Goal: Task Accomplishment & Management: Complete application form

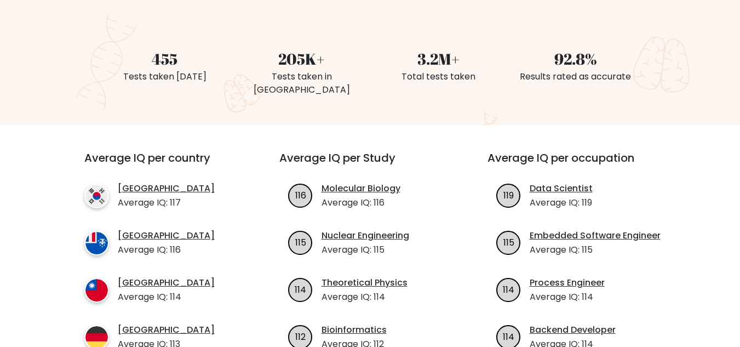
scroll to position [110, 0]
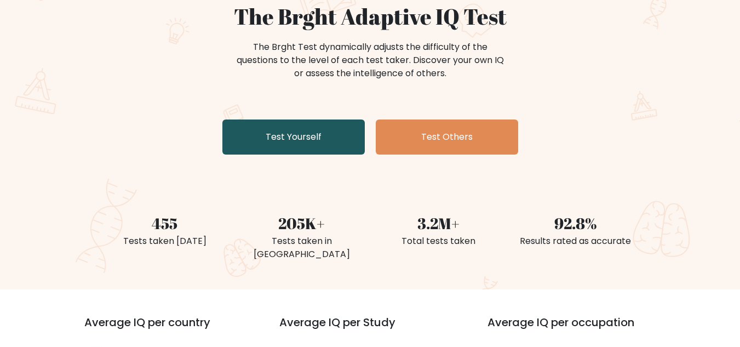
click at [306, 125] on link "Test Yourself" at bounding box center [293, 136] width 142 height 35
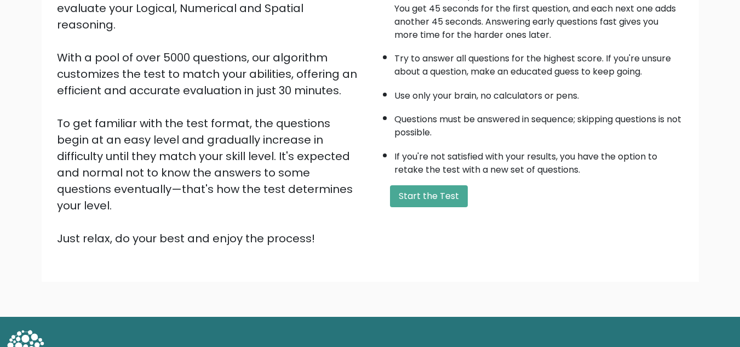
scroll to position [155, 0]
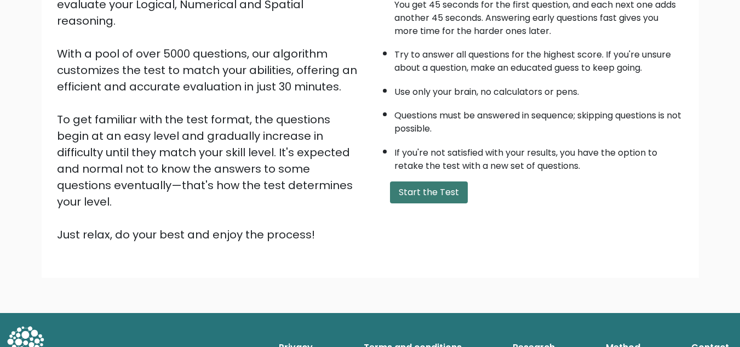
click at [432, 198] on button "Start the Test" at bounding box center [429, 192] width 78 height 22
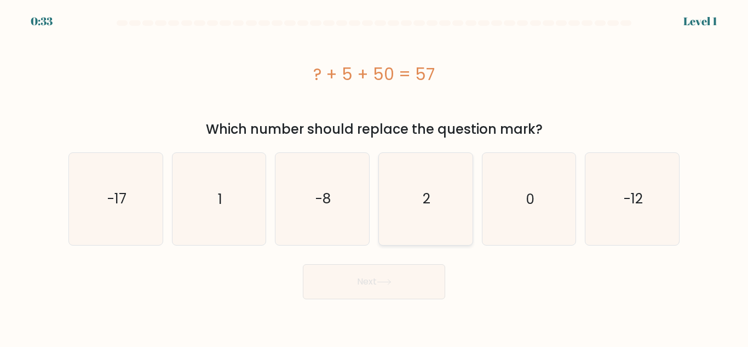
click at [457, 188] on icon "2" at bounding box center [425, 198] width 91 height 91
click at [375, 176] on input "d. 2" at bounding box center [374, 175] width 1 height 3
radio input "true"
click at [370, 285] on button "Next" at bounding box center [374, 281] width 142 height 35
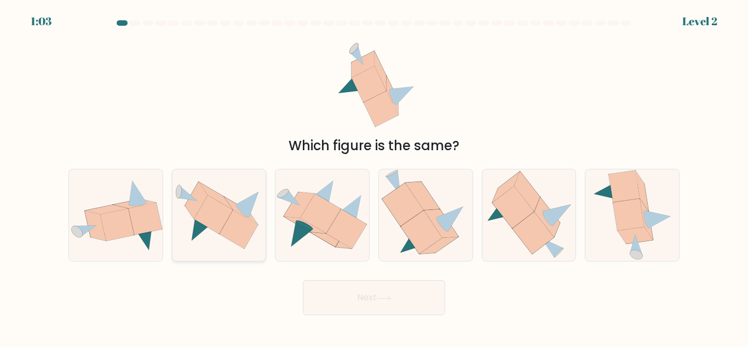
click at [217, 220] on icon at bounding box center [213, 214] width 39 height 39
click at [374, 176] on input "b." at bounding box center [374, 175] width 1 height 3
radio input "true"
click at [377, 299] on button "Next" at bounding box center [374, 297] width 142 height 35
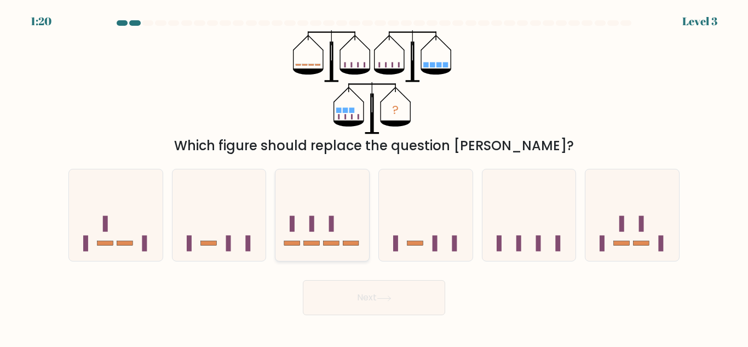
click at [328, 227] on icon at bounding box center [323, 214] width 94 height 77
click at [374, 176] on input "c." at bounding box center [374, 175] width 1 height 3
radio input "true"
click at [380, 295] on icon at bounding box center [384, 298] width 15 height 6
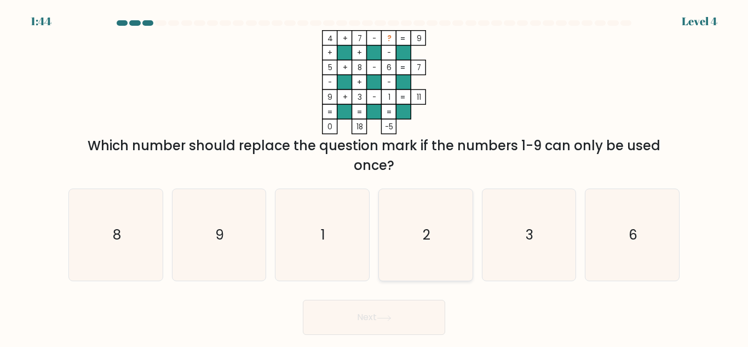
click at [428, 239] on text "2" at bounding box center [427, 234] width 8 height 19
click at [375, 176] on input "d. 2" at bounding box center [374, 175] width 1 height 3
radio input "true"
click at [362, 301] on button "Next" at bounding box center [374, 317] width 142 height 35
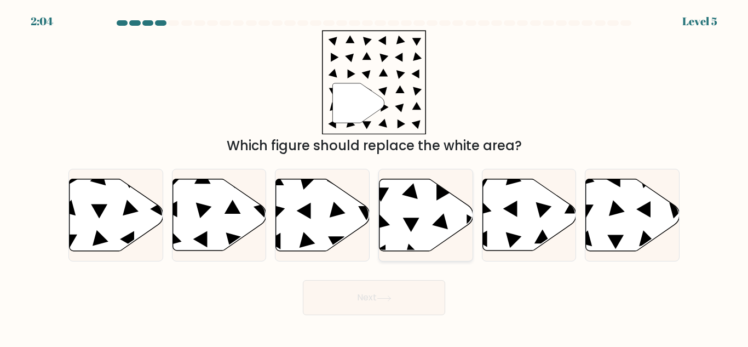
click at [428, 224] on icon at bounding box center [427, 215] width 94 height 72
click at [375, 176] on input "d." at bounding box center [374, 175] width 1 height 3
radio input "true"
click at [398, 303] on button "Next" at bounding box center [374, 297] width 142 height 35
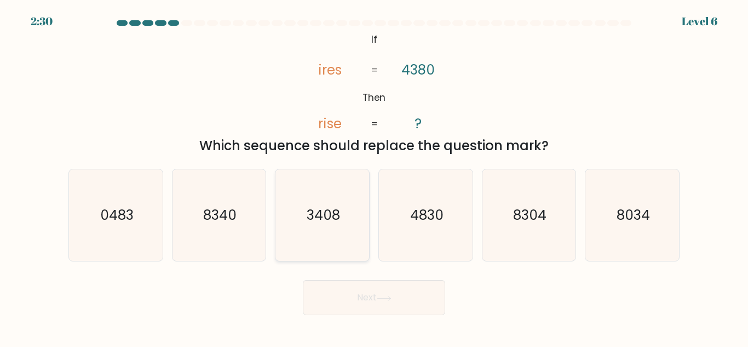
click at [339, 220] on text "3408" at bounding box center [323, 214] width 33 height 19
click at [374, 176] on input "c. 3408" at bounding box center [374, 175] width 1 height 3
radio input "true"
click at [371, 295] on button "Next" at bounding box center [374, 297] width 142 height 35
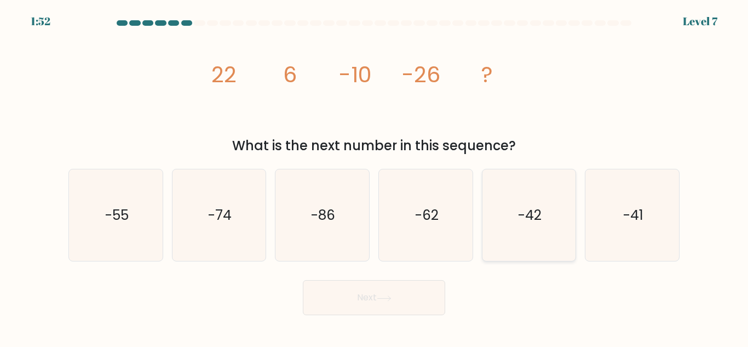
click at [542, 228] on icon "-42" at bounding box center [528, 214] width 91 height 91
click at [375, 176] on input "e. -42" at bounding box center [374, 175] width 1 height 3
radio input "true"
click at [366, 313] on button "Next" at bounding box center [374, 297] width 142 height 35
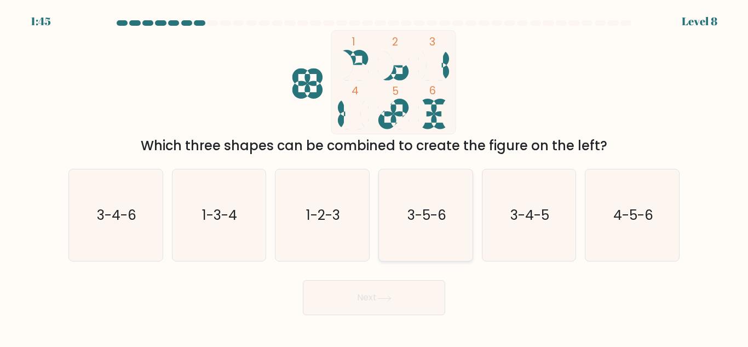
click at [406, 192] on icon "3-5-6" at bounding box center [425, 214] width 91 height 91
click at [375, 176] on input "d. 3-5-6" at bounding box center [374, 175] width 1 height 3
radio input "true"
click at [403, 286] on button "Next" at bounding box center [374, 297] width 142 height 35
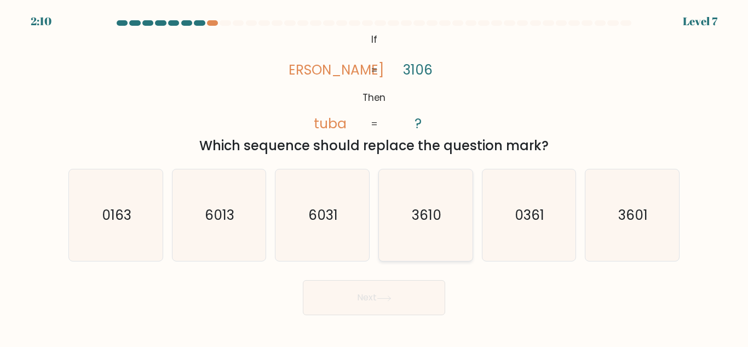
click at [421, 226] on icon "3610" at bounding box center [425, 214] width 91 height 91
click at [375, 176] on input "d. 3610" at bounding box center [374, 175] width 1 height 3
radio input "true"
click at [386, 301] on icon at bounding box center [384, 298] width 15 height 6
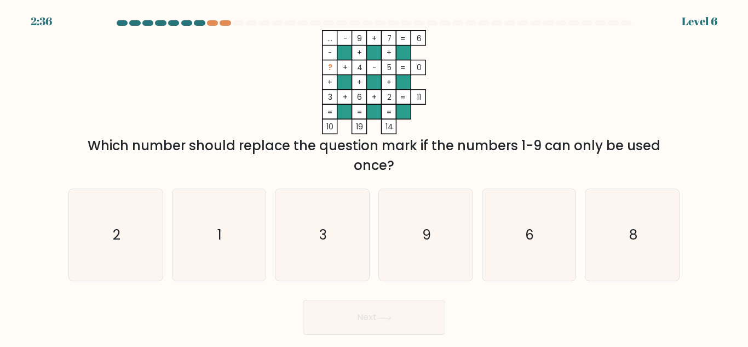
drag, startPoint x: 234, startPoint y: 235, endPoint x: 321, endPoint y: 328, distance: 127.1
click at [234, 235] on icon "1" at bounding box center [218, 234] width 91 height 91
click at [374, 176] on input "b. 1" at bounding box center [374, 175] width 1 height 3
radio input "true"
click at [376, 321] on button "Next" at bounding box center [374, 317] width 142 height 35
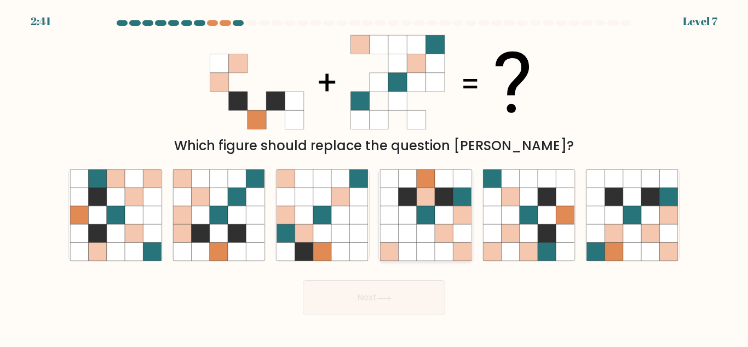
click at [426, 216] on icon at bounding box center [426, 215] width 18 height 18
click at [375, 176] on input "d." at bounding box center [374, 175] width 1 height 3
radio input "true"
click at [512, 228] on icon at bounding box center [511, 233] width 18 height 18
click at [375, 176] on input "e." at bounding box center [374, 175] width 1 height 3
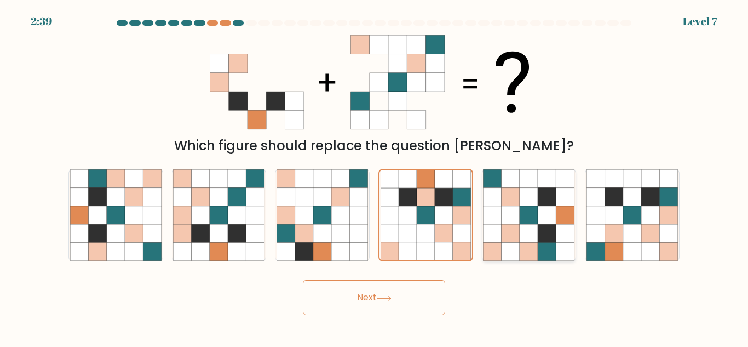
radio input "true"
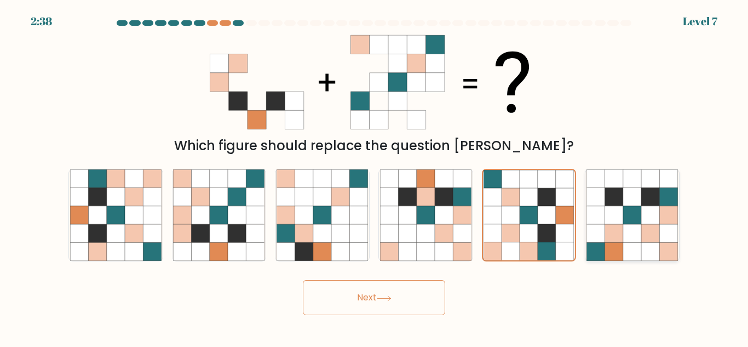
click at [616, 240] on icon at bounding box center [614, 233] width 18 height 18
click at [375, 176] on input "f." at bounding box center [374, 175] width 1 height 3
radio input "true"
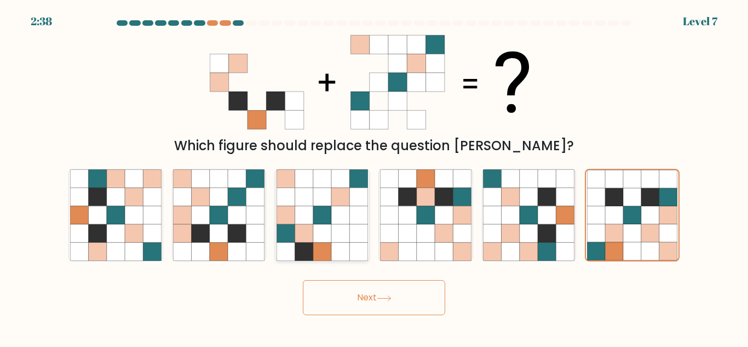
drag, startPoint x: 309, startPoint y: 251, endPoint x: 514, endPoint y: 314, distance: 214.3
click at [309, 251] on icon at bounding box center [304, 252] width 18 height 18
click at [374, 176] on input "c." at bounding box center [374, 175] width 1 height 3
radio input "true"
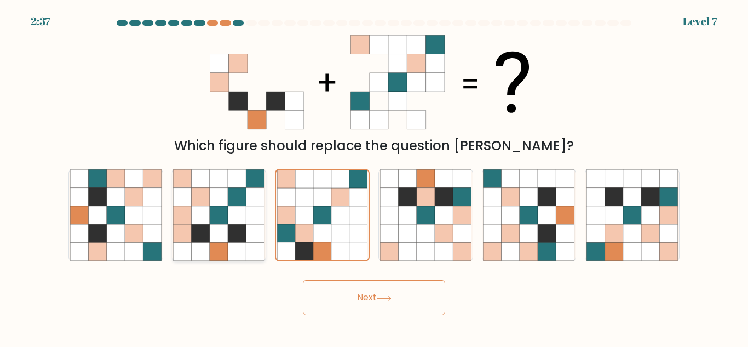
click at [201, 240] on icon at bounding box center [201, 233] width 18 height 18
click at [374, 176] on input "b." at bounding box center [374, 175] width 1 height 3
radio input "true"
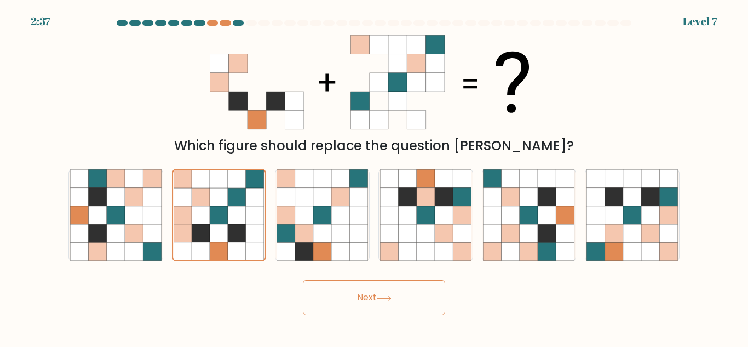
click at [405, 308] on button "Next" at bounding box center [374, 297] width 142 height 35
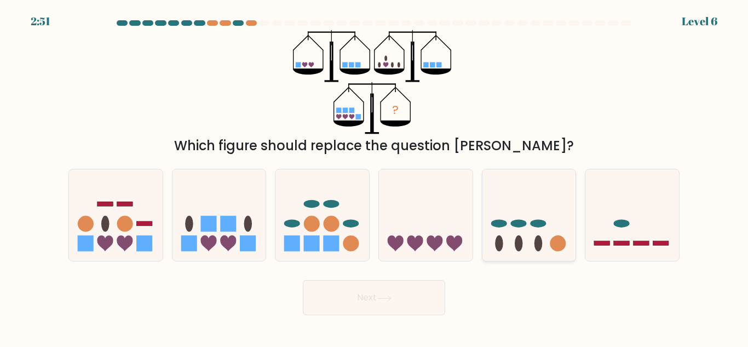
click at [530, 237] on icon at bounding box center [530, 214] width 94 height 77
click at [375, 176] on input "e." at bounding box center [374, 175] width 1 height 3
radio input "true"
click at [379, 302] on button "Next" at bounding box center [374, 297] width 142 height 35
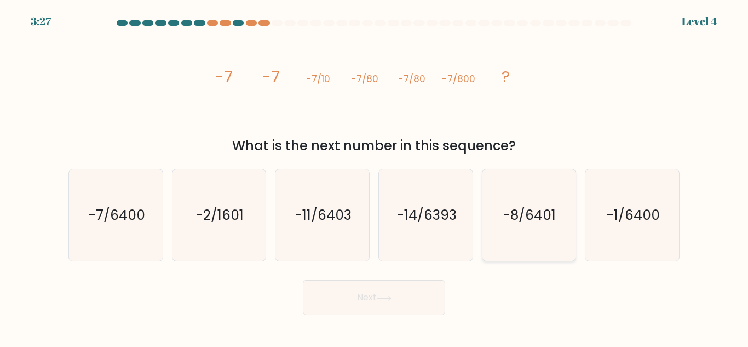
click at [507, 199] on icon "-8/6401" at bounding box center [528, 214] width 91 height 91
click at [375, 176] on input "e. -8/6401" at bounding box center [374, 175] width 1 height 3
radio input "true"
click at [348, 299] on button "Next" at bounding box center [374, 297] width 142 height 35
click at [380, 295] on icon at bounding box center [384, 298] width 15 height 6
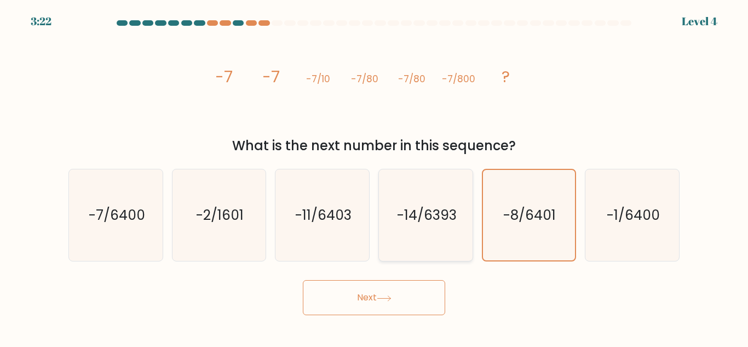
click at [386, 204] on icon "-14/6393" at bounding box center [425, 214] width 91 height 91
click at [375, 176] on input "d. -14/6393" at bounding box center [374, 175] width 1 height 3
radio input "true"
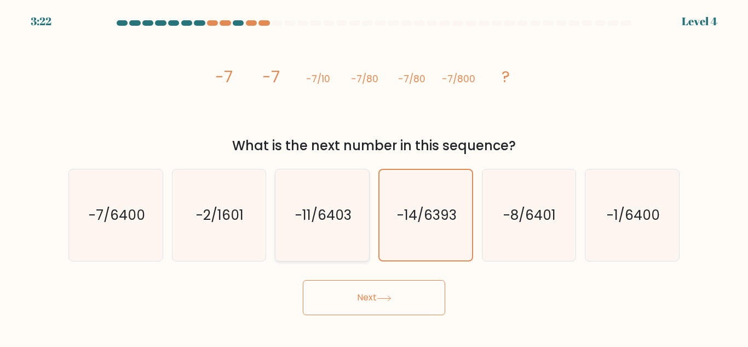
click at [314, 227] on icon "-11/6403" at bounding box center [322, 214] width 91 height 91
click at [374, 176] on input "c. -11/6403" at bounding box center [374, 175] width 1 height 3
radio input "true"
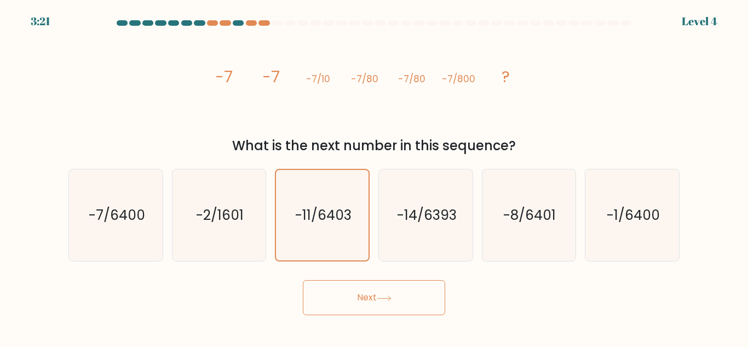
click at [344, 301] on button "Next" at bounding box center [374, 297] width 142 height 35
click at [385, 296] on icon at bounding box center [384, 298] width 15 height 6
click at [425, 208] on text "-14/6393" at bounding box center [427, 214] width 60 height 19
click at [375, 176] on input "d. -14/6393" at bounding box center [374, 175] width 1 height 3
radio input "true"
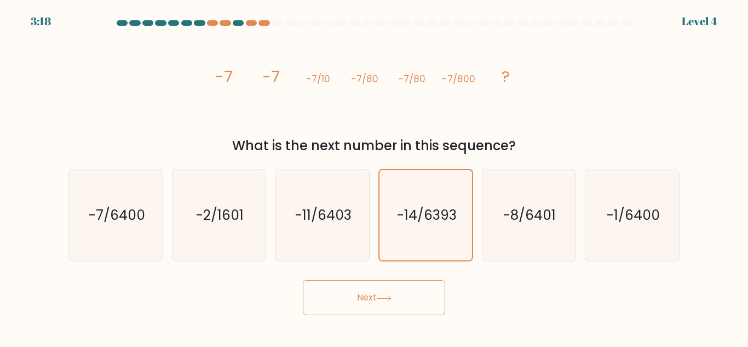
click at [399, 291] on button "Next" at bounding box center [374, 297] width 142 height 35
click at [220, 228] on icon "-2/1601" at bounding box center [218, 214] width 91 height 91
click at [374, 176] on input "b. -2/1601" at bounding box center [374, 175] width 1 height 3
radio input "true"
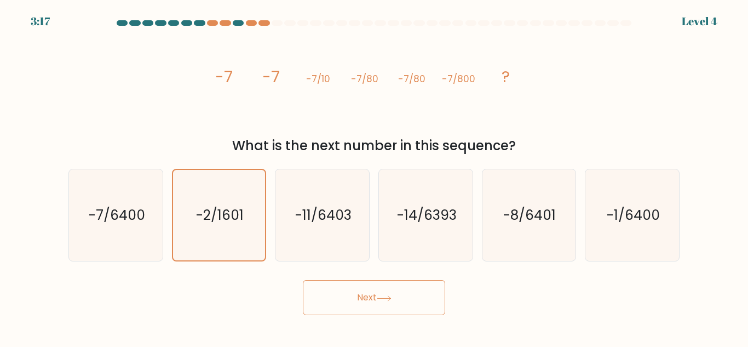
click at [337, 291] on button "Next" at bounding box center [374, 297] width 142 height 35
drag, startPoint x: 85, startPoint y: 225, endPoint x: 364, endPoint y: 294, distance: 286.6
click at [89, 225] on icon "-7/6400" at bounding box center [115, 214] width 91 height 91
click at [374, 176] on input "a. -7/6400" at bounding box center [374, 175] width 1 height 3
radio input "true"
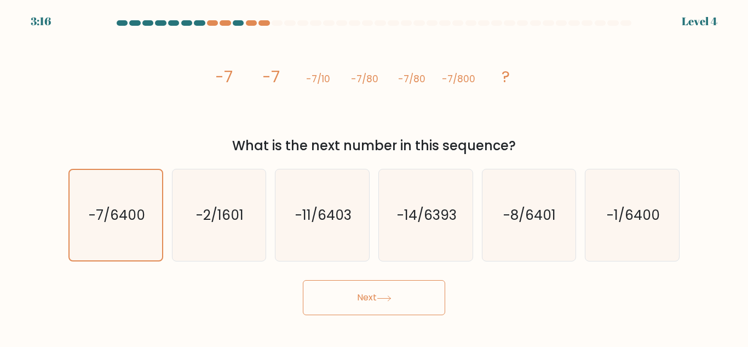
click at [380, 306] on button "Next" at bounding box center [374, 297] width 142 height 35
drag, startPoint x: 650, startPoint y: 220, endPoint x: 641, endPoint y: 227, distance: 11.0
click at [647, 221] on text "-1/6400" at bounding box center [633, 214] width 53 height 19
click at [375, 176] on input "f. -1/6400" at bounding box center [374, 175] width 1 height 3
radio input "true"
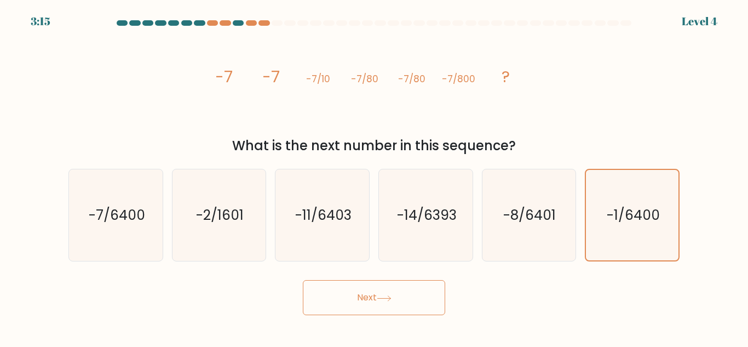
click at [403, 280] on button "Next" at bounding box center [374, 297] width 142 height 35
click at [403, 288] on button "Next" at bounding box center [374, 297] width 142 height 35
click at [403, 289] on button "Next" at bounding box center [374, 297] width 142 height 35
click at [404, 290] on button "Next" at bounding box center [374, 297] width 142 height 35
drag, startPoint x: 404, startPoint y: 290, endPoint x: 412, endPoint y: 293, distance: 8.7
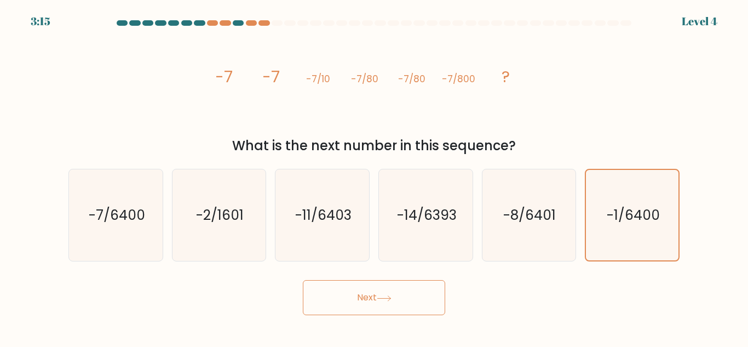
click at [407, 293] on button "Next" at bounding box center [374, 297] width 142 height 35
click at [523, 222] on text "-8/6401" at bounding box center [530, 214] width 53 height 19
drag, startPoint x: 523, startPoint y: 222, endPoint x: 422, endPoint y: 227, distance: 100.9
click at [521, 223] on text "-8/6401" at bounding box center [530, 214] width 53 height 19
click at [375, 176] on input "e. -8/6401" at bounding box center [374, 175] width 1 height 3
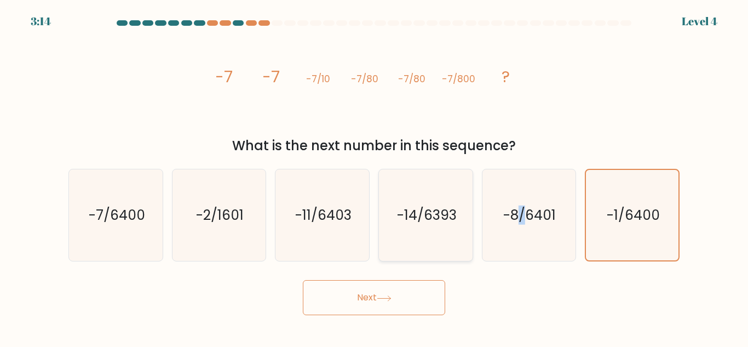
radio input "true"
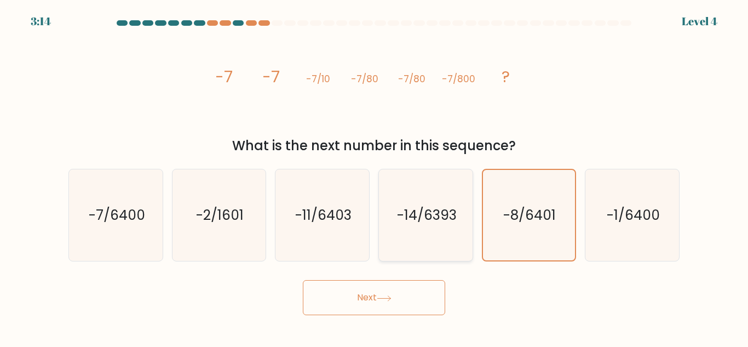
click at [412, 227] on icon "-14/6393" at bounding box center [425, 214] width 91 height 91
click at [375, 176] on input "d. -14/6393" at bounding box center [374, 175] width 1 height 3
radio input "true"
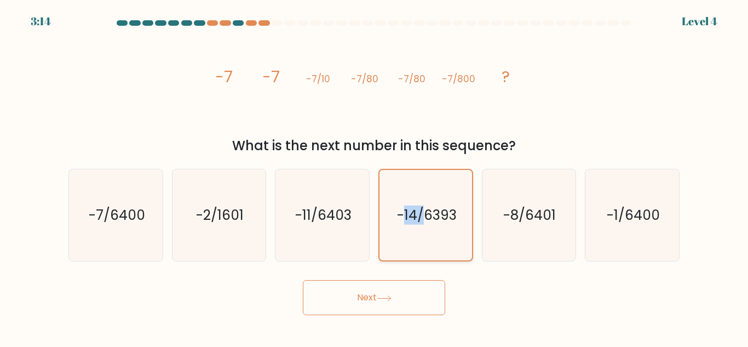
drag, startPoint x: 412, startPoint y: 227, endPoint x: 440, endPoint y: 228, distance: 28.0
click at [415, 227] on icon "-14/6393" at bounding box center [426, 215] width 90 height 90
click at [375, 176] on input "d. -14/6393" at bounding box center [374, 175] width 1 height 3
drag, startPoint x: 509, startPoint y: 227, endPoint x: 393, endPoint y: 286, distance: 130.1
click at [510, 228] on icon "-8/6401" at bounding box center [528, 214] width 91 height 91
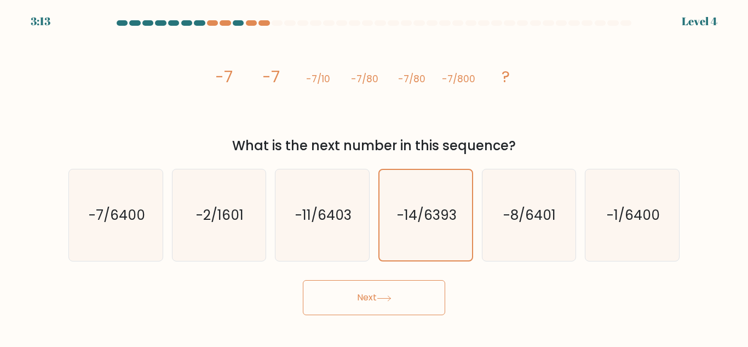
click at [375, 176] on input "e. -8/6401" at bounding box center [374, 175] width 1 height 3
radio input "true"
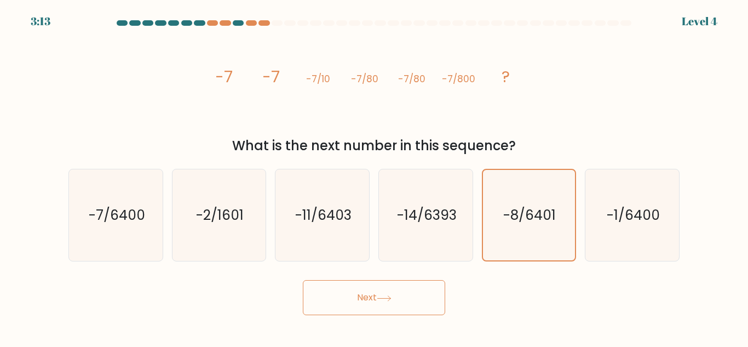
click at [393, 290] on button "Next" at bounding box center [374, 297] width 142 height 35
click at [394, 290] on button "Next" at bounding box center [374, 297] width 142 height 35
click at [395, 288] on button "Next" at bounding box center [374, 297] width 142 height 35
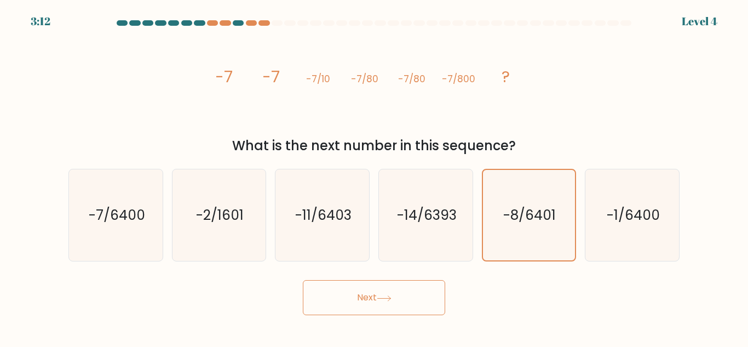
click at [395, 288] on button "Next" at bounding box center [374, 297] width 142 height 35
click at [386, 301] on button "Next" at bounding box center [374, 297] width 142 height 35
drag, startPoint x: 305, startPoint y: 225, endPoint x: 308, endPoint y: 232, distance: 7.1
click at [306, 225] on icon "-11/6403" at bounding box center [322, 214] width 91 height 91
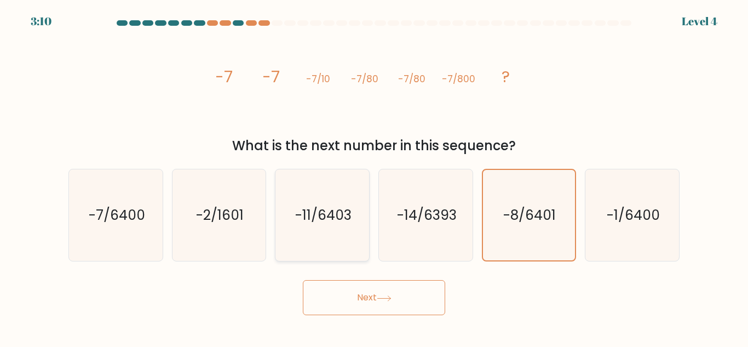
click at [374, 176] on input "c. -11/6403" at bounding box center [374, 175] width 1 height 3
radio input "true"
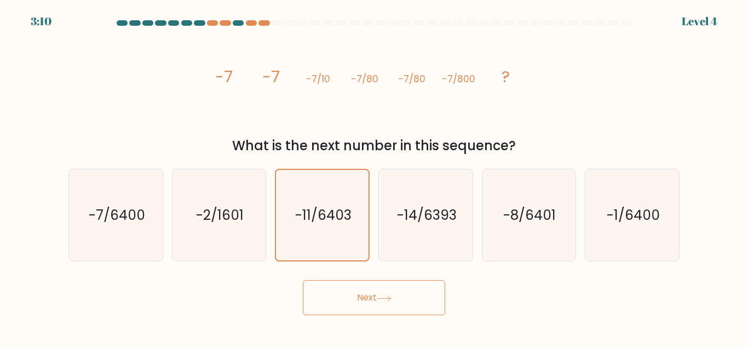
click at [327, 284] on button "Next" at bounding box center [374, 297] width 142 height 35
click at [339, 290] on button "Next" at bounding box center [374, 297] width 142 height 35
click at [341, 291] on button "Next" at bounding box center [374, 297] width 142 height 35
click at [342, 291] on button "Next" at bounding box center [374, 297] width 142 height 35
click at [343, 291] on button "Next" at bounding box center [374, 297] width 142 height 35
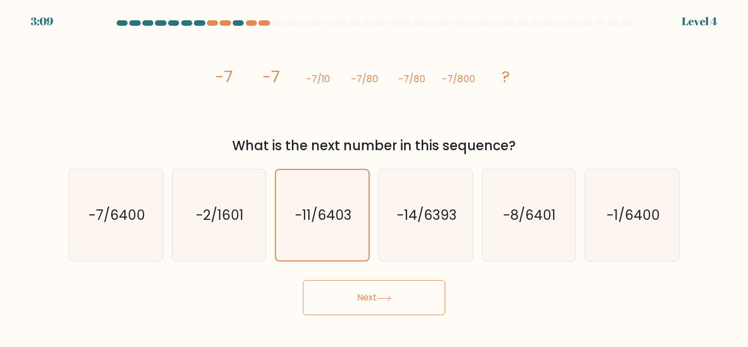
drag, startPoint x: 345, startPoint y: 291, endPoint x: 366, endPoint y: 289, distance: 21.4
click at [347, 291] on button "Next" at bounding box center [374, 297] width 142 height 35
click at [396, 290] on button "Next" at bounding box center [374, 297] width 142 height 35
drag, startPoint x: 388, startPoint y: 64, endPoint x: 386, endPoint y: 89, distance: 25.3
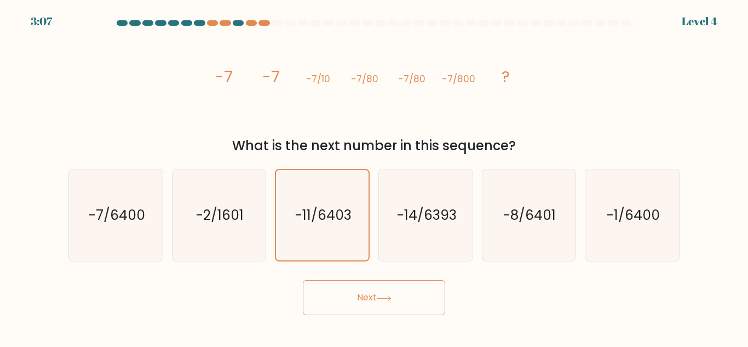
click at [386, 80] on icon "image/svg+xml -7 -7 -7/10 -7/80 -7/80 -7/800 ?" at bounding box center [374, 82] width 329 height 104
drag, startPoint x: 386, startPoint y: 89, endPoint x: 417, endPoint y: 79, distance: 33.1
click at [386, 91] on icon "image/svg+xml -7 -7 -7/10 -7/80 -7/80 -7/800 ?" at bounding box center [374, 82] width 329 height 104
drag, startPoint x: 482, startPoint y: 72, endPoint x: 506, endPoint y: 74, distance: 24.2
click at [491, 73] on icon "image/svg+xml -7 -7 -7/10 -7/80 -7/80 -7/800 ?" at bounding box center [374, 82] width 329 height 104
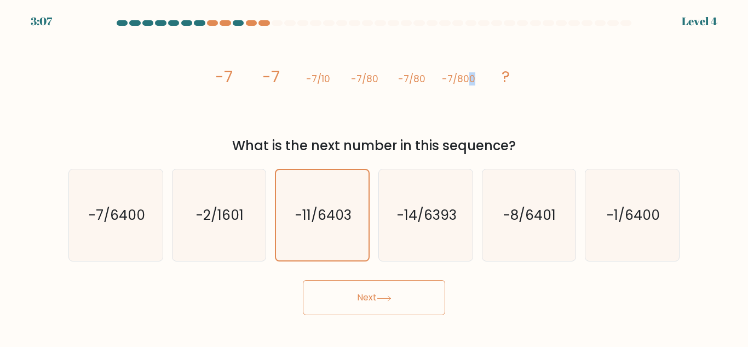
click at [506, 74] on tspan "?" at bounding box center [506, 77] width 8 height 22
drag, startPoint x: 428, startPoint y: 171, endPoint x: 426, endPoint y: 178, distance: 7.3
click at [426, 178] on icon "-14/6393" at bounding box center [425, 214] width 91 height 91
click at [375, 176] on input "d. -14/6393" at bounding box center [374, 175] width 1 height 3
radio input "true"
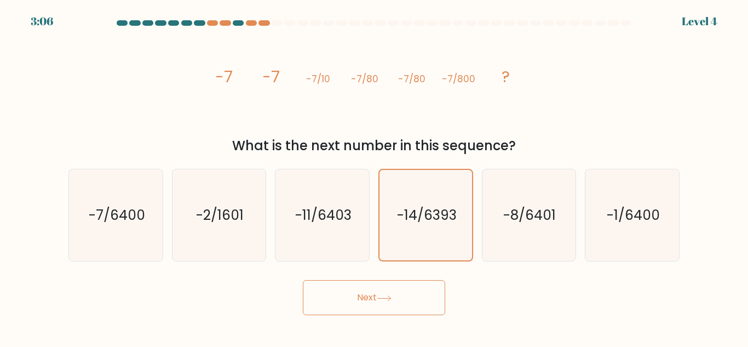
click at [382, 307] on button "Next" at bounding box center [374, 297] width 142 height 35
drag, startPoint x: 385, startPoint y: 302, endPoint x: 265, endPoint y: 265, distance: 126.1
click at [383, 301] on button "Next" at bounding box center [374, 297] width 142 height 35
drag, startPoint x: 175, startPoint y: 218, endPoint x: 416, endPoint y: 318, distance: 260.8
click at [186, 218] on icon "-2/1601" at bounding box center [218, 214] width 91 height 91
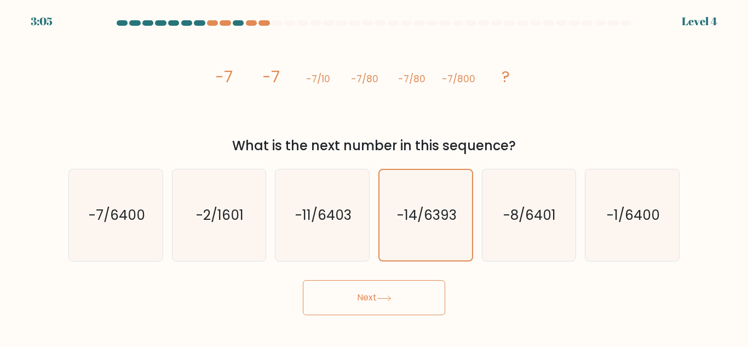
click at [374, 176] on input "b. -2/1601" at bounding box center [374, 175] width 1 height 3
radio input "true"
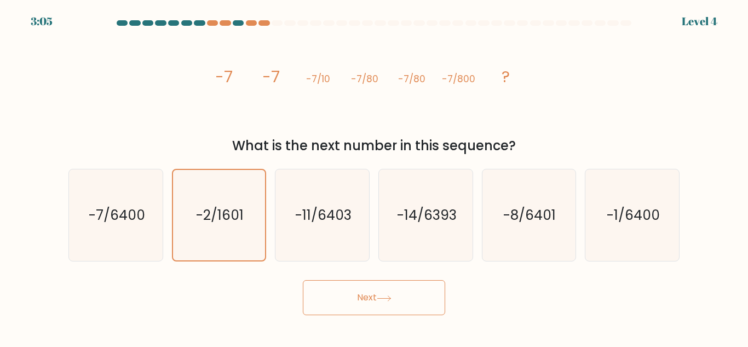
drag, startPoint x: 410, startPoint y: 315, endPoint x: 414, endPoint y: 305, distance: 10.4
click at [410, 313] on button "Next" at bounding box center [374, 297] width 142 height 35
click at [414, 305] on button "Next" at bounding box center [374, 297] width 142 height 35
click at [408, 301] on button "Next" at bounding box center [374, 297] width 142 height 35
click at [366, 288] on button "Next" at bounding box center [374, 297] width 142 height 35
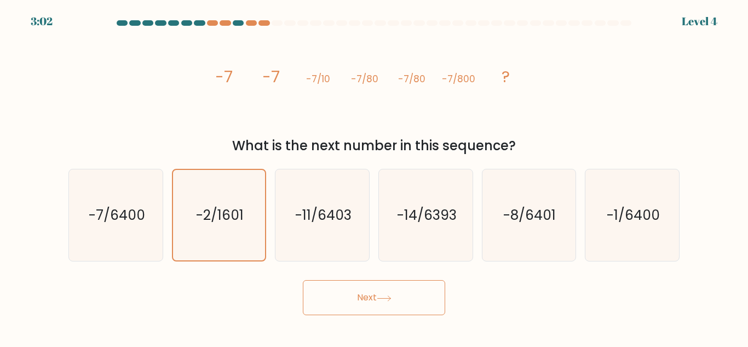
click at [364, 296] on button "Next" at bounding box center [374, 297] width 142 height 35
drag, startPoint x: 311, startPoint y: 170, endPoint x: 367, endPoint y: 228, distance: 80.6
click at [322, 183] on icon "-11/6403" at bounding box center [322, 214] width 91 height 91
drag, startPoint x: 345, startPoint y: 308, endPoint x: 347, endPoint y: 299, distance: 9.7
click at [347, 306] on button "Next" at bounding box center [374, 297] width 142 height 35
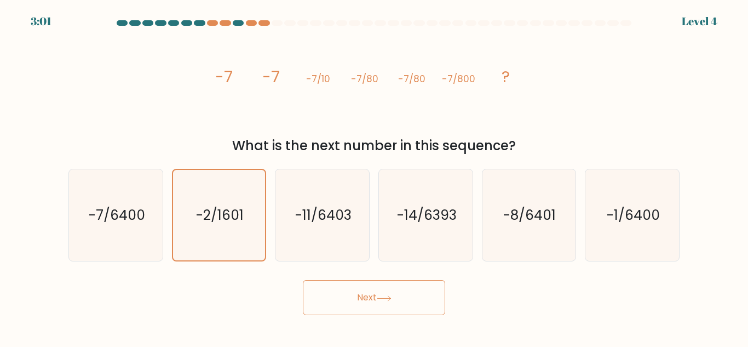
drag, startPoint x: 340, startPoint y: 246, endPoint x: 347, endPoint y: 275, distance: 29.9
click at [341, 248] on icon "-11/6403" at bounding box center [322, 214] width 91 height 91
click at [374, 176] on input "c. -11/6403" at bounding box center [374, 175] width 1 height 3
radio input "true"
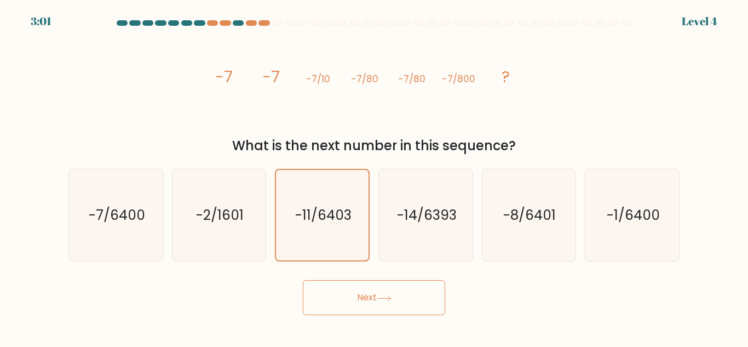
click at [349, 300] on button "Next" at bounding box center [374, 297] width 142 height 35
drag, startPoint x: 436, startPoint y: 234, endPoint x: 403, endPoint y: 297, distance: 71.3
click at [436, 235] on icon "-14/6393" at bounding box center [425, 214] width 91 height 91
click at [375, 176] on input "d. -14/6393" at bounding box center [374, 175] width 1 height 3
radio input "true"
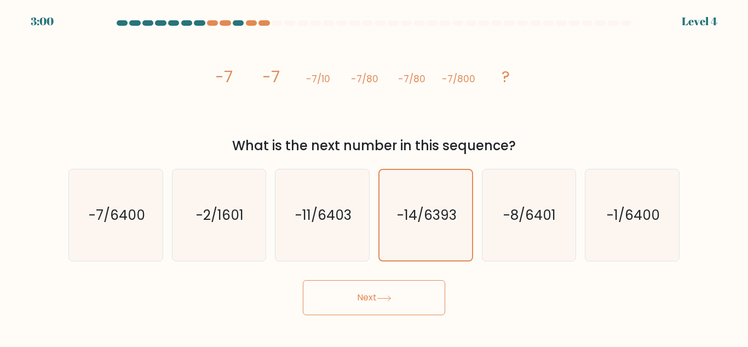
click at [403, 298] on button "Next" at bounding box center [374, 297] width 142 height 35
click at [114, 226] on icon "-7/6400" at bounding box center [115, 214] width 91 height 91
click at [374, 176] on input "a. -7/6400" at bounding box center [374, 175] width 1 height 3
radio input "true"
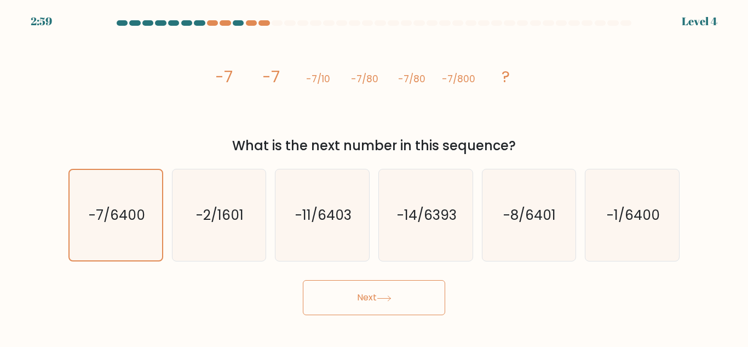
drag, startPoint x: 369, startPoint y: 301, endPoint x: 411, endPoint y: 291, distance: 43.3
click at [370, 301] on button "Next" at bounding box center [374, 297] width 142 height 35
click at [588, 223] on icon "-1/6400" at bounding box center [632, 214] width 91 height 91
click at [375, 176] on input "f. -1/6400" at bounding box center [374, 175] width 1 height 3
radio input "true"
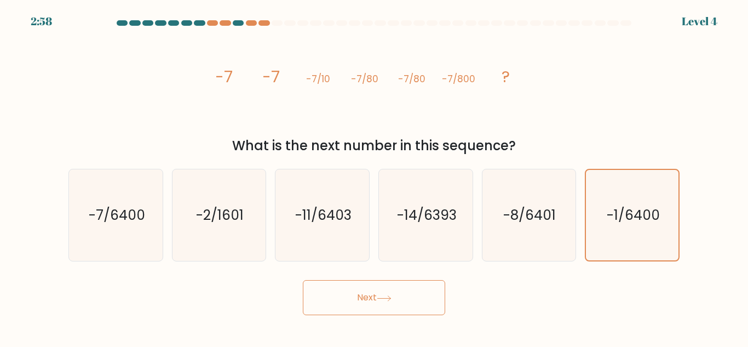
click at [378, 303] on button "Next" at bounding box center [374, 297] width 142 height 35
click at [380, 302] on button "Next" at bounding box center [374, 297] width 142 height 35
